Goal: Task Accomplishment & Management: Complete application form

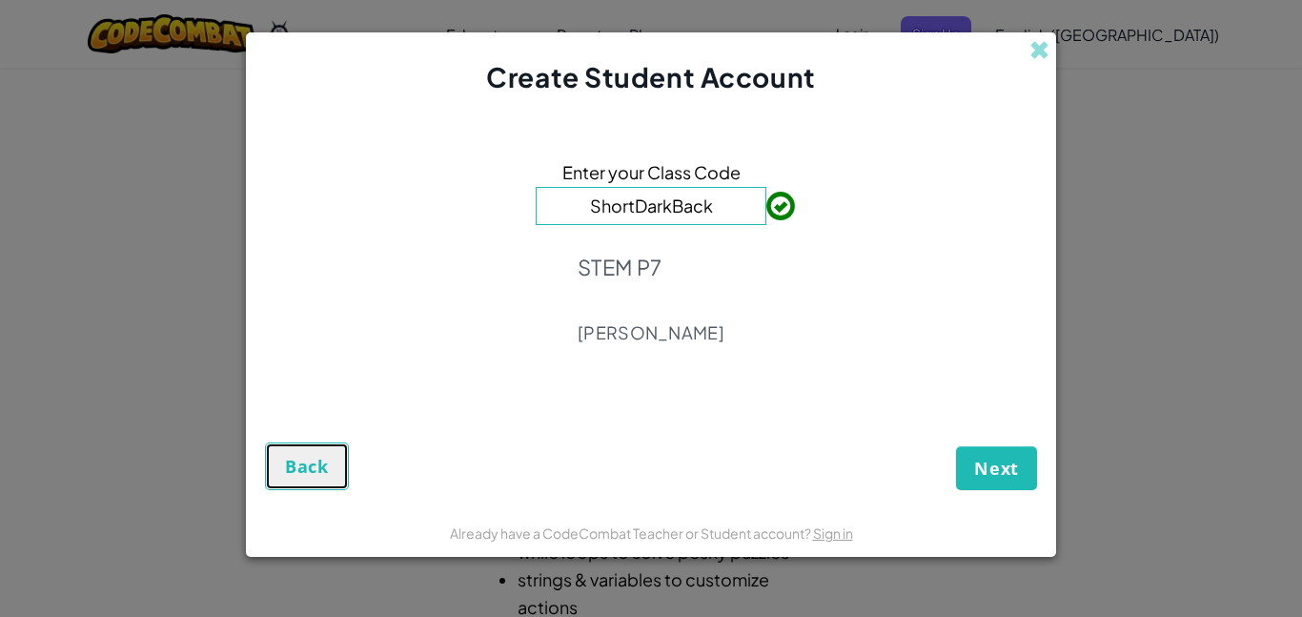
click at [320, 467] on span "Back" at bounding box center [307, 466] width 44 height 23
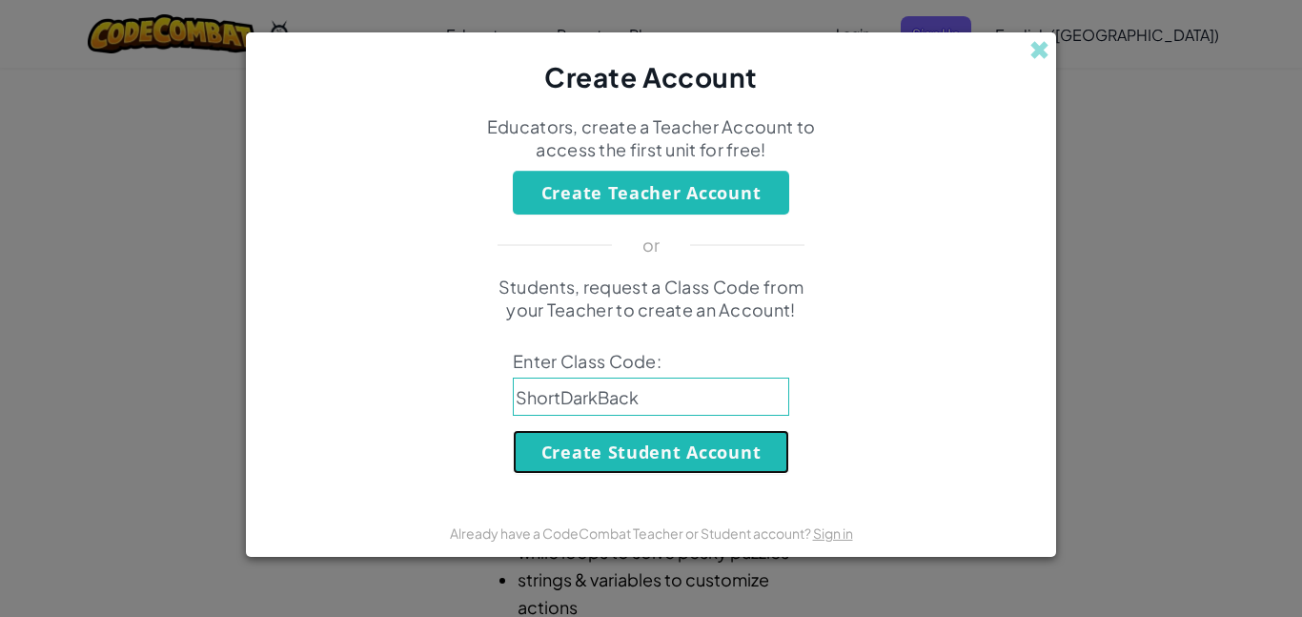
click at [636, 443] on button "Create Student Account" at bounding box center [651, 452] width 277 height 44
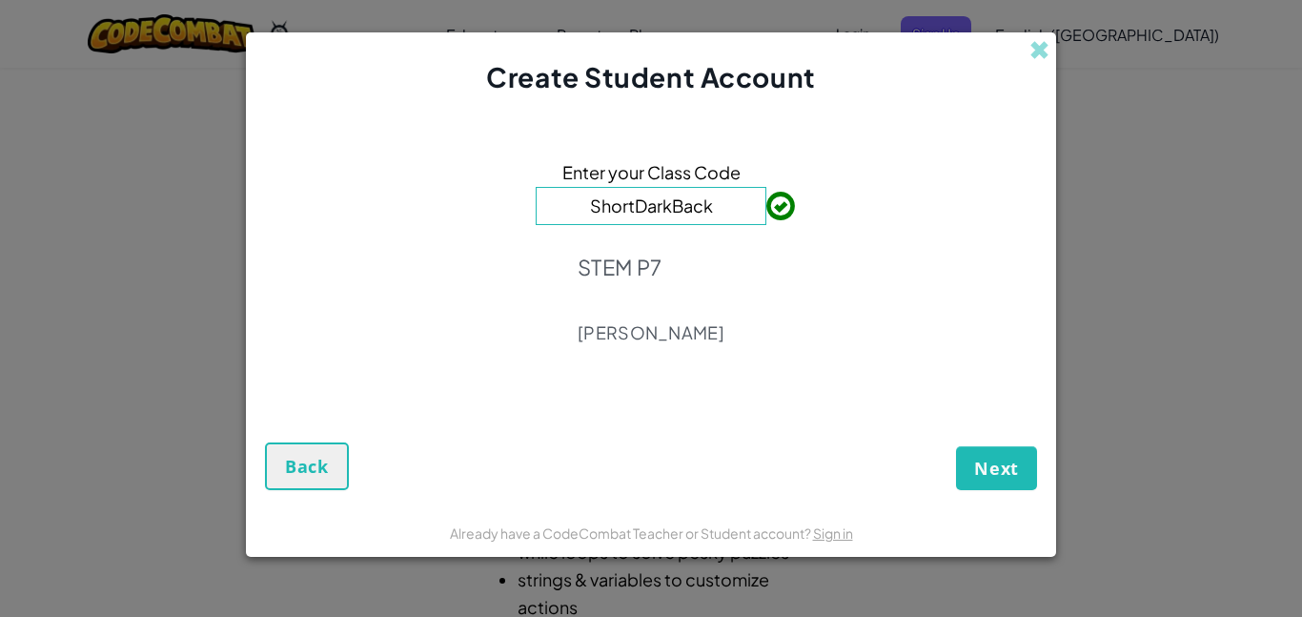
click at [1014, 494] on form "Enter your Class Code ShortDarkBack STEM P7 [PERSON_NAME] Next Back" at bounding box center [651, 302] width 810 height 412
click at [1015, 478] on span "Next" at bounding box center [996, 468] width 45 height 23
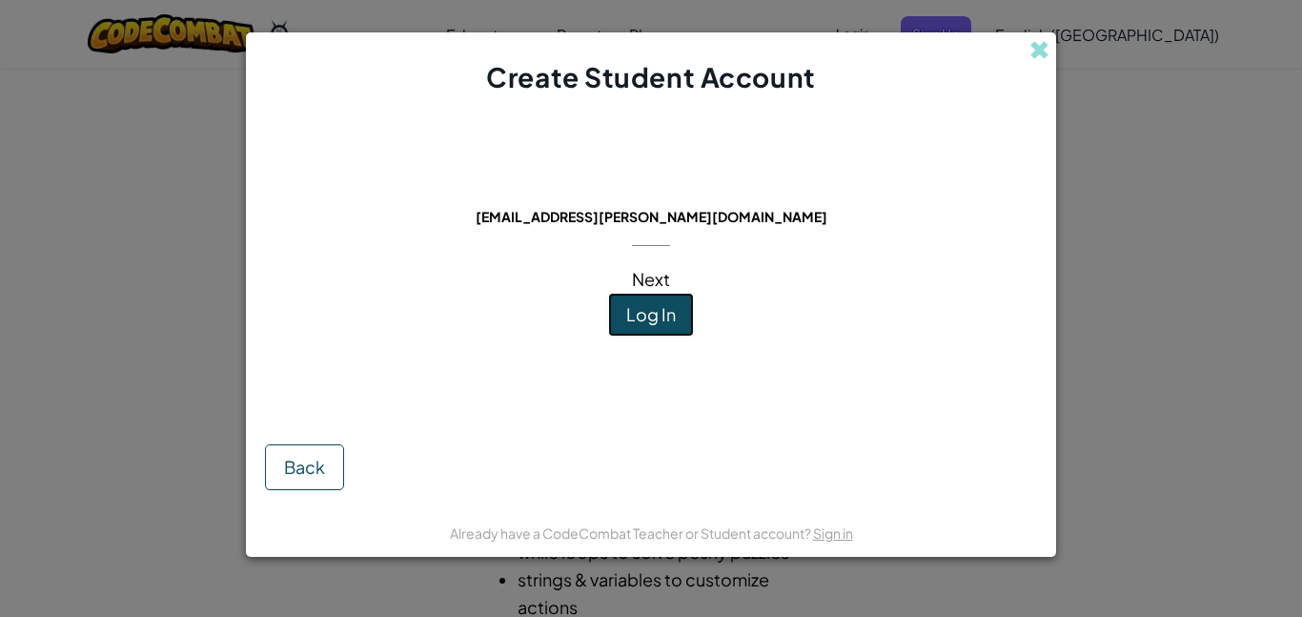
click at [635, 317] on span "Log In" at bounding box center [651, 314] width 50 height 22
